Goal: Task Accomplishment & Management: Use online tool/utility

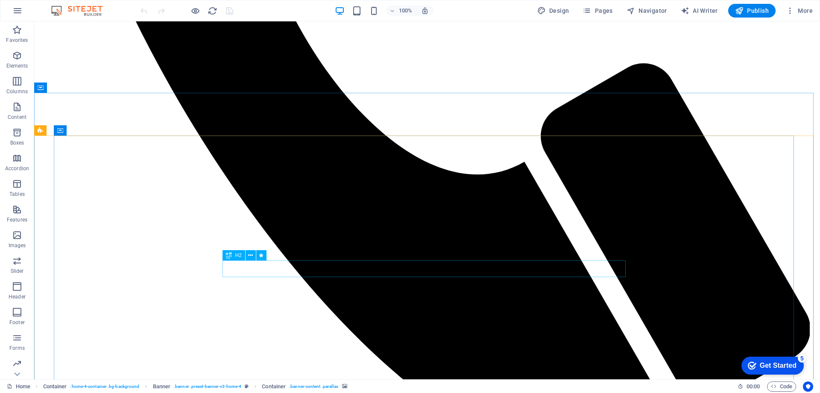
scroll to position [683, 0]
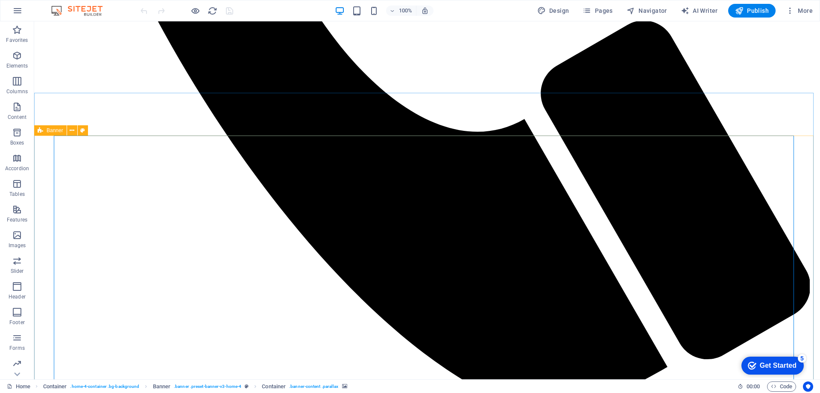
click at [53, 131] on span "Banner" at bounding box center [55, 130] width 17 height 5
click at [44, 130] on div "Banner" at bounding box center [50, 130] width 32 height 10
select select "vh"
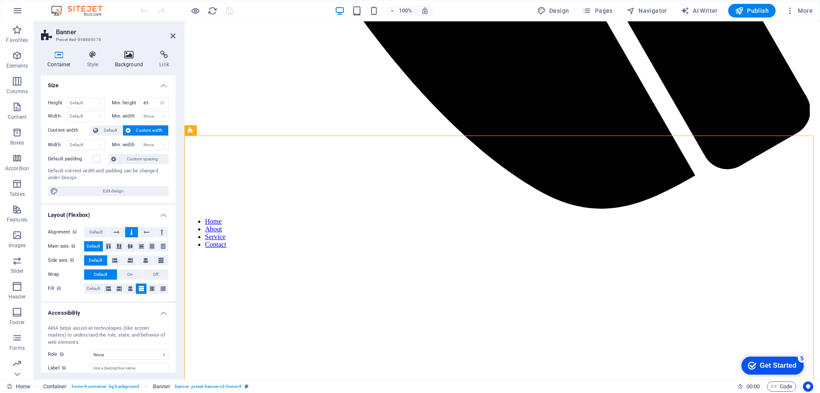
click at [131, 61] on h4 "Background" at bounding box center [131, 59] width 45 height 18
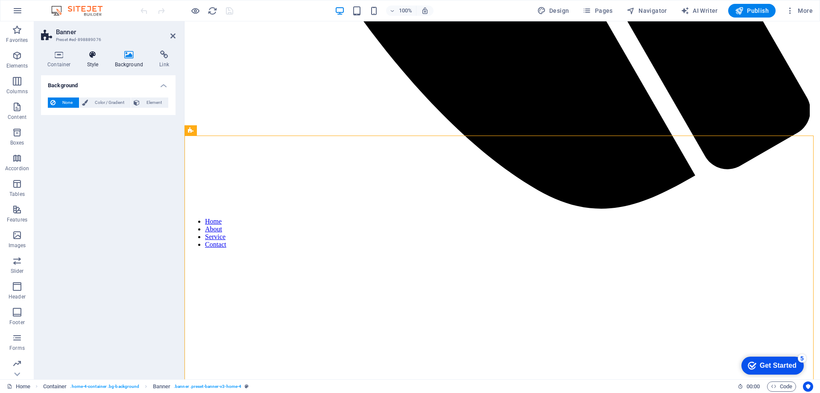
click at [97, 63] on h4 "Style" at bounding box center [95, 59] width 28 height 18
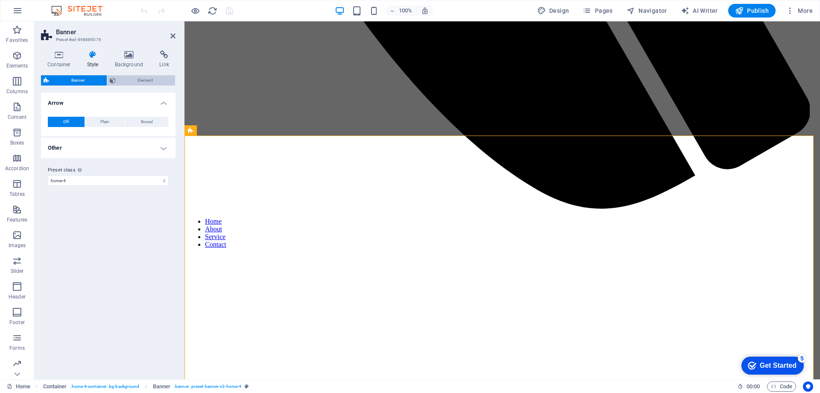
click at [149, 82] on span "Element" at bounding box center [145, 80] width 55 height 10
